Goal: Information Seeking & Learning: Learn about a topic

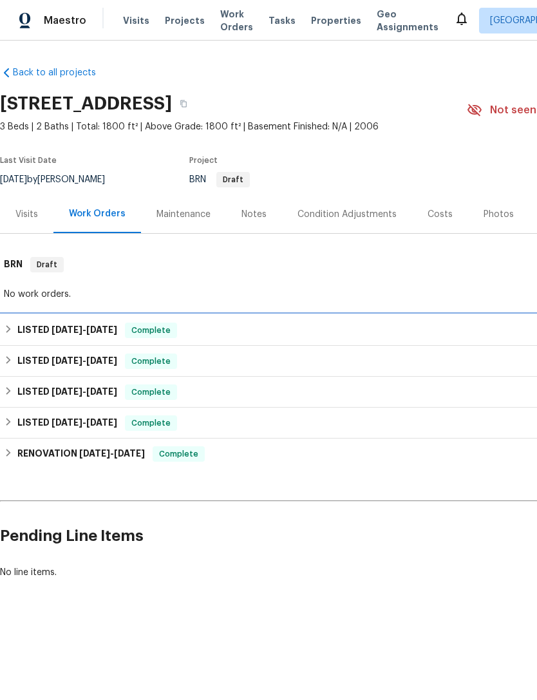
click at [14, 328] on div "LISTED [DATE] - [DATE] Complete" at bounding box center [364, 330] width 720 height 15
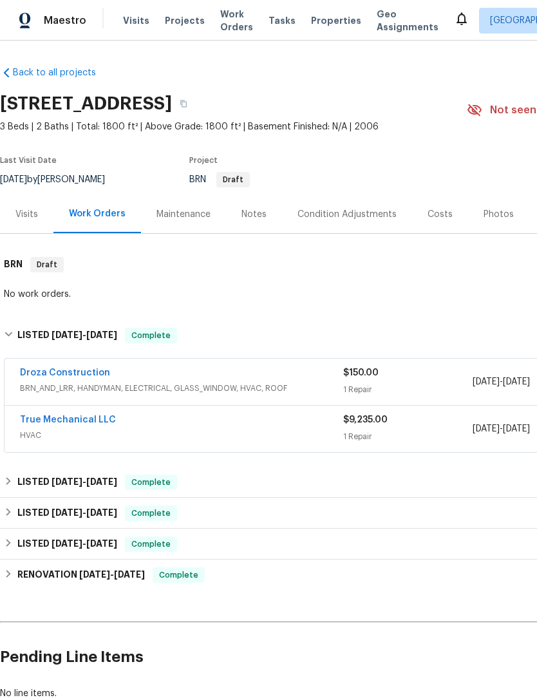
click at [75, 416] on link "True Mechanical LLC" at bounding box center [68, 419] width 96 height 9
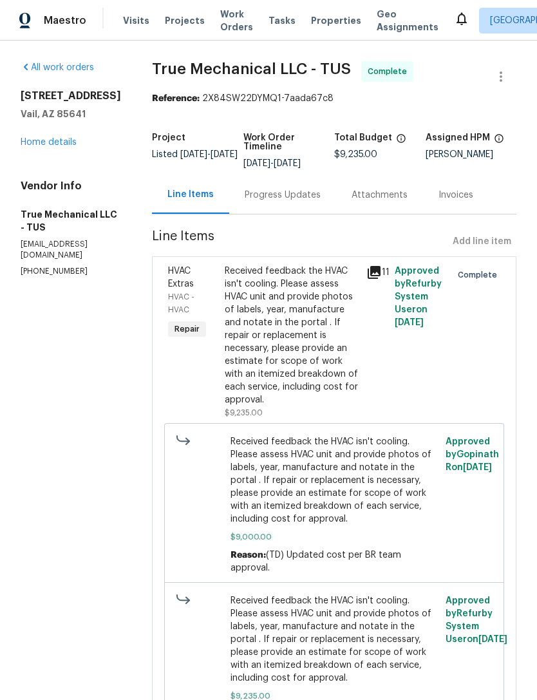
click at [254, 200] on div "Progress Updates" at bounding box center [283, 195] width 76 height 13
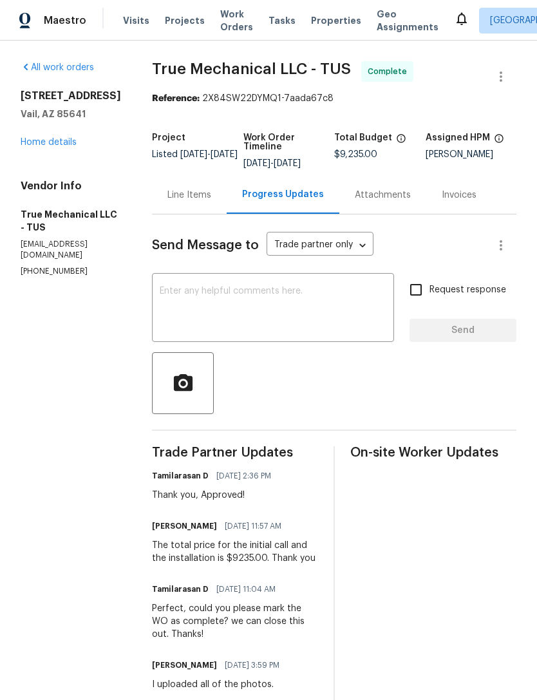
click at [262, 301] on textarea at bounding box center [273, 308] width 227 height 45
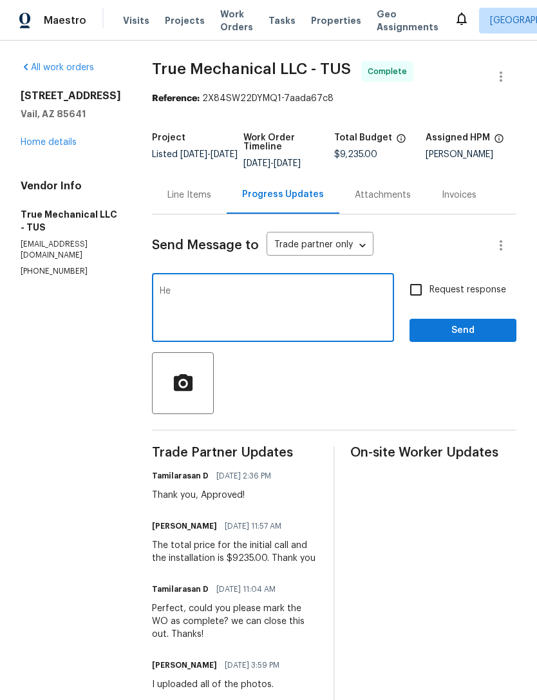
type textarea "H"
click at [311, 25] on span "Properties" at bounding box center [336, 20] width 50 height 13
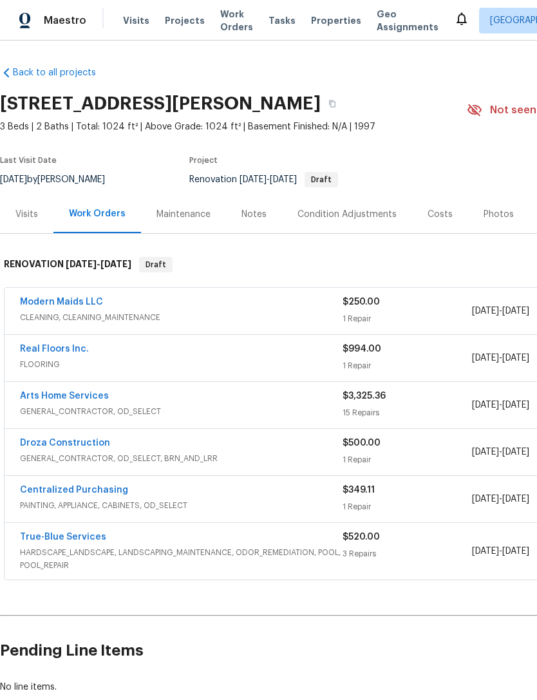
click at [315, 23] on span "Properties" at bounding box center [336, 20] width 50 height 13
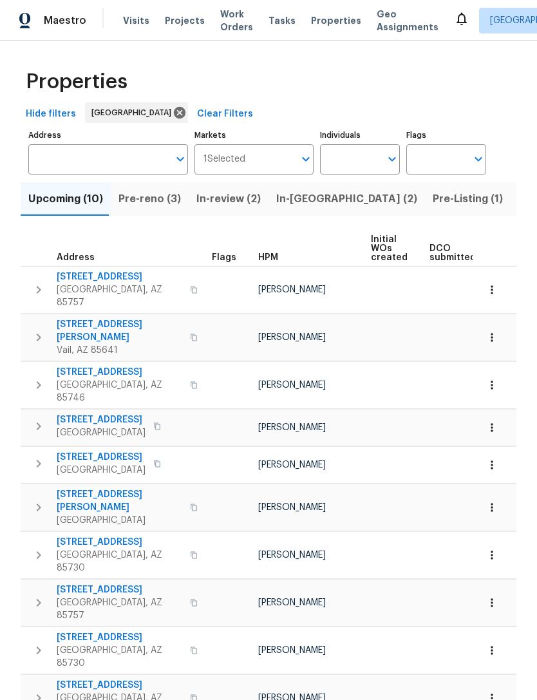
click at [153, 203] on span "Pre-reno (3)" at bounding box center [149, 199] width 62 height 18
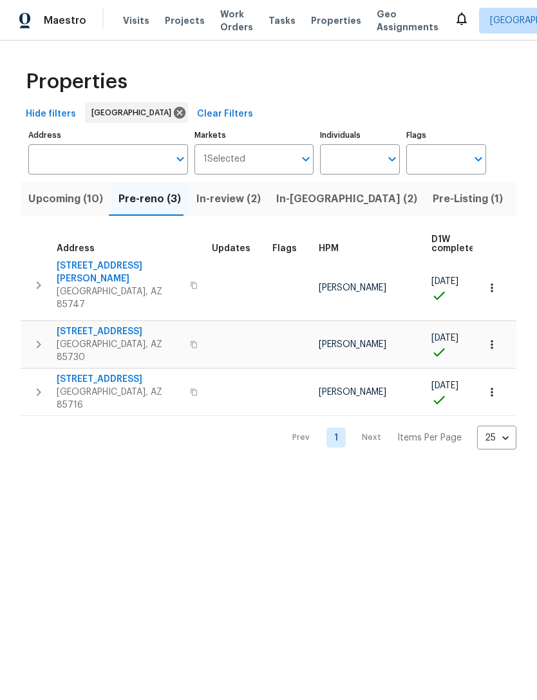
scroll to position [7, 0]
click at [130, 325] on span "[STREET_ADDRESS]" at bounding box center [120, 331] width 126 height 13
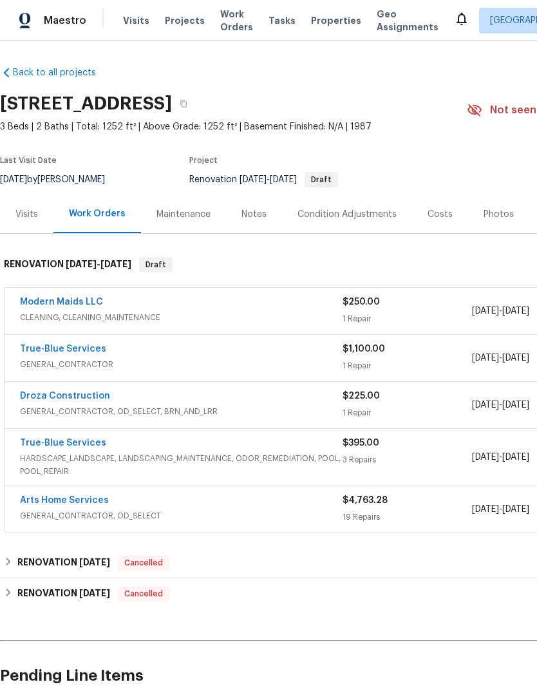
click at [81, 496] on link "Arts Home Services" at bounding box center [64, 500] width 89 height 9
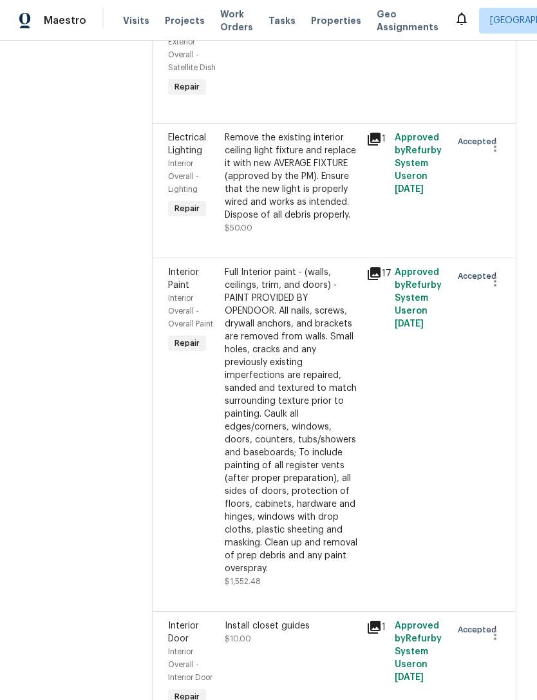
scroll to position [1620, 0]
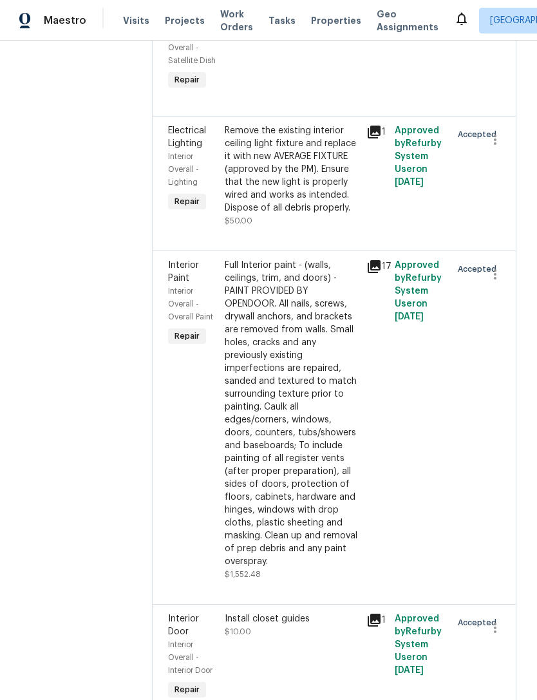
click at [380, 440] on div "17" at bounding box center [376, 420] width 28 height 330
click at [370, 273] on icon at bounding box center [373, 266] width 15 height 15
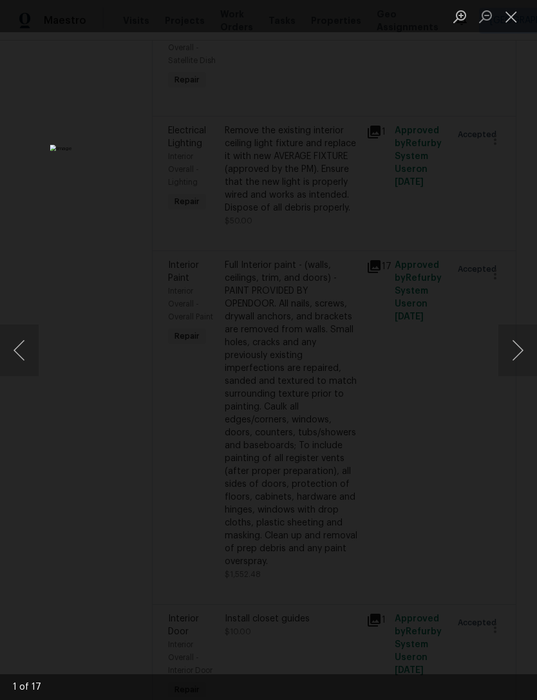
click at [521, 361] on button "Next image" at bounding box center [517, 350] width 39 height 52
click at [520, 357] on button "Next image" at bounding box center [517, 350] width 39 height 52
click at [520, 359] on button "Next image" at bounding box center [517, 350] width 39 height 52
click at [518, 355] on button "Next image" at bounding box center [517, 350] width 39 height 52
click at [515, 357] on button "Next image" at bounding box center [517, 350] width 39 height 52
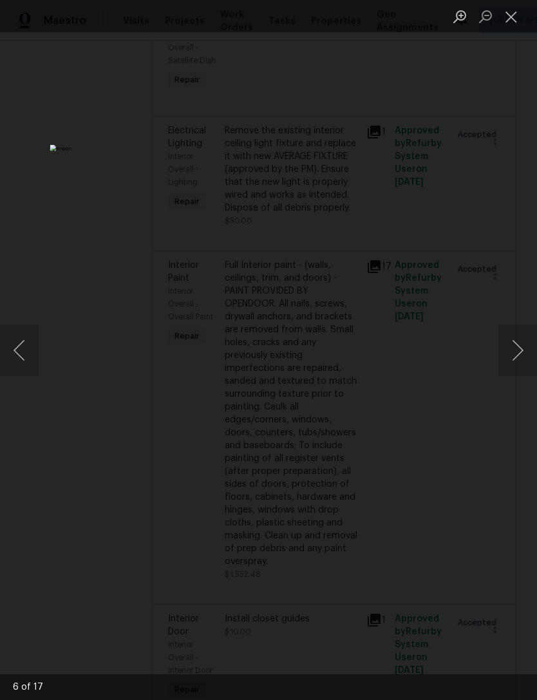
click at [516, 361] on button "Next image" at bounding box center [517, 350] width 39 height 52
click at [514, 358] on button "Next image" at bounding box center [517, 350] width 39 height 52
click at [514, 355] on button "Next image" at bounding box center [517, 350] width 39 height 52
click at [517, 358] on button "Next image" at bounding box center [517, 350] width 39 height 52
click at [521, 341] on button "Next image" at bounding box center [517, 350] width 39 height 52
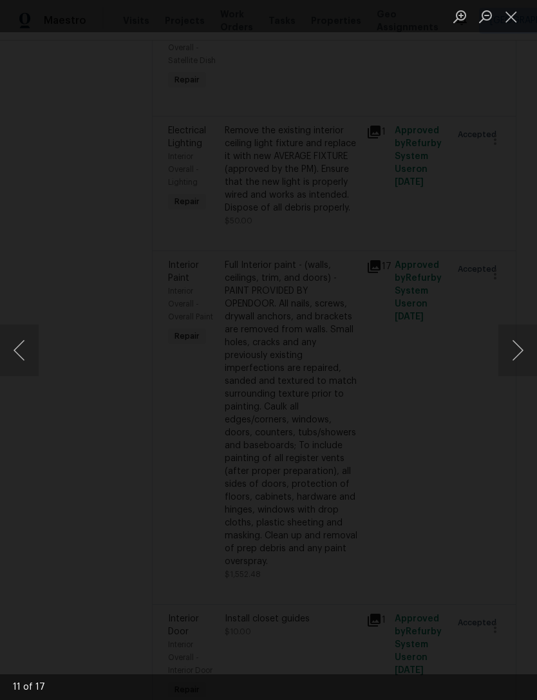
click at [516, 350] on button "Next image" at bounding box center [517, 350] width 39 height 52
click at [506, 347] on button "Next image" at bounding box center [517, 350] width 39 height 52
click at [511, 353] on button "Next image" at bounding box center [517, 350] width 39 height 52
click at [511, 357] on button "Next image" at bounding box center [517, 350] width 39 height 52
click at [509, 350] on button "Next image" at bounding box center [517, 350] width 39 height 52
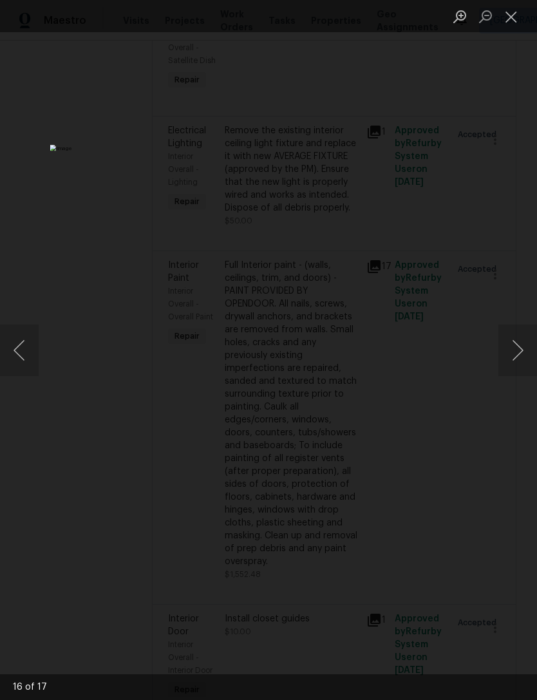
click at [522, 8] on button "Close lightbox" at bounding box center [511, 16] width 26 height 23
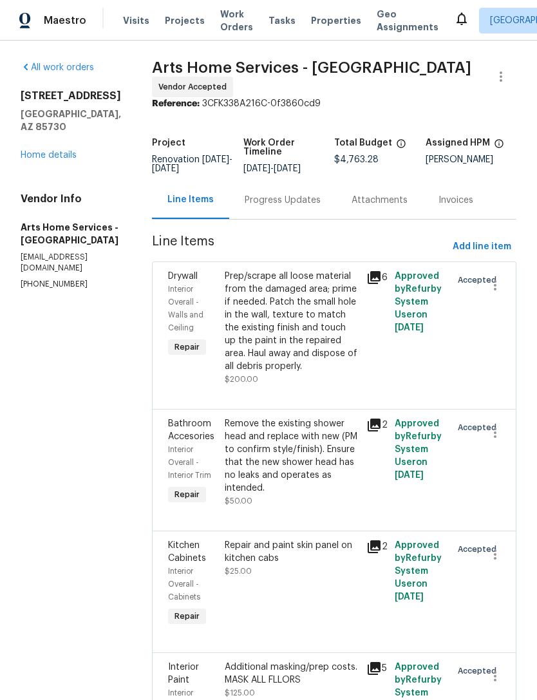
scroll to position [0, 0]
click at [58, 155] on link "Home details" at bounding box center [49, 155] width 56 height 9
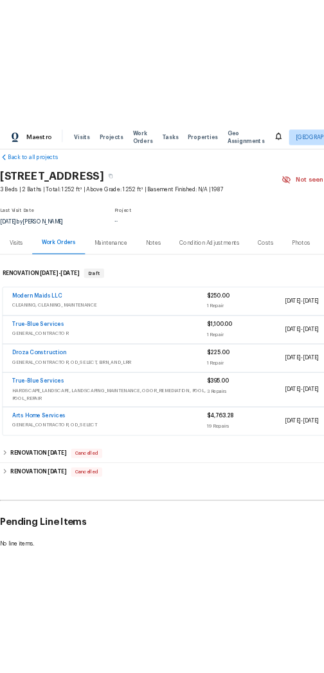
scroll to position [22, 0]
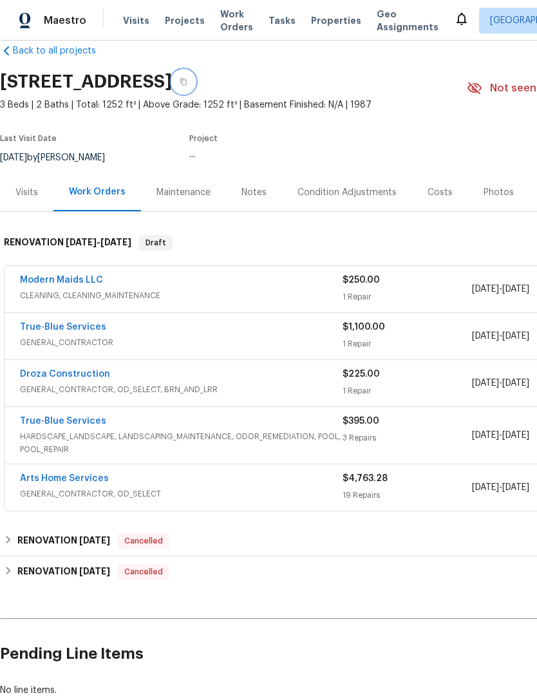
click at [195, 72] on button "button" at bounding box center [183, 81] width 23 height 23
click at [187, 83] on icon "button" at bounding box center [183, 82] width 6 height 7
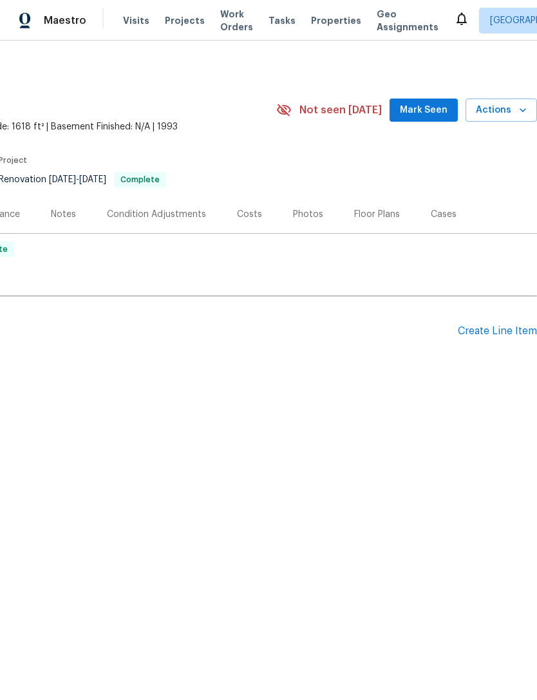
scroll to position [0, 191]
click at [420, 113] on span "Mark Seen" at bounding box center [424, 110] width 48 height 16
click at [293, 208] on div "Photos" at bounding box center [308, 214] width 30 height 13
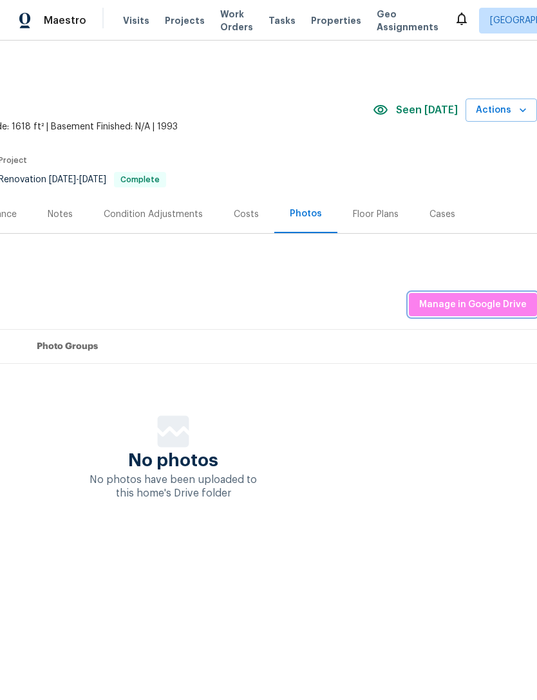
click at [449, 310] on span "Manage in Google Drive" at bounding box center [473, 305] width 108 height 16
